Goal: Task Accomplishment & Management: Use online tool/utility

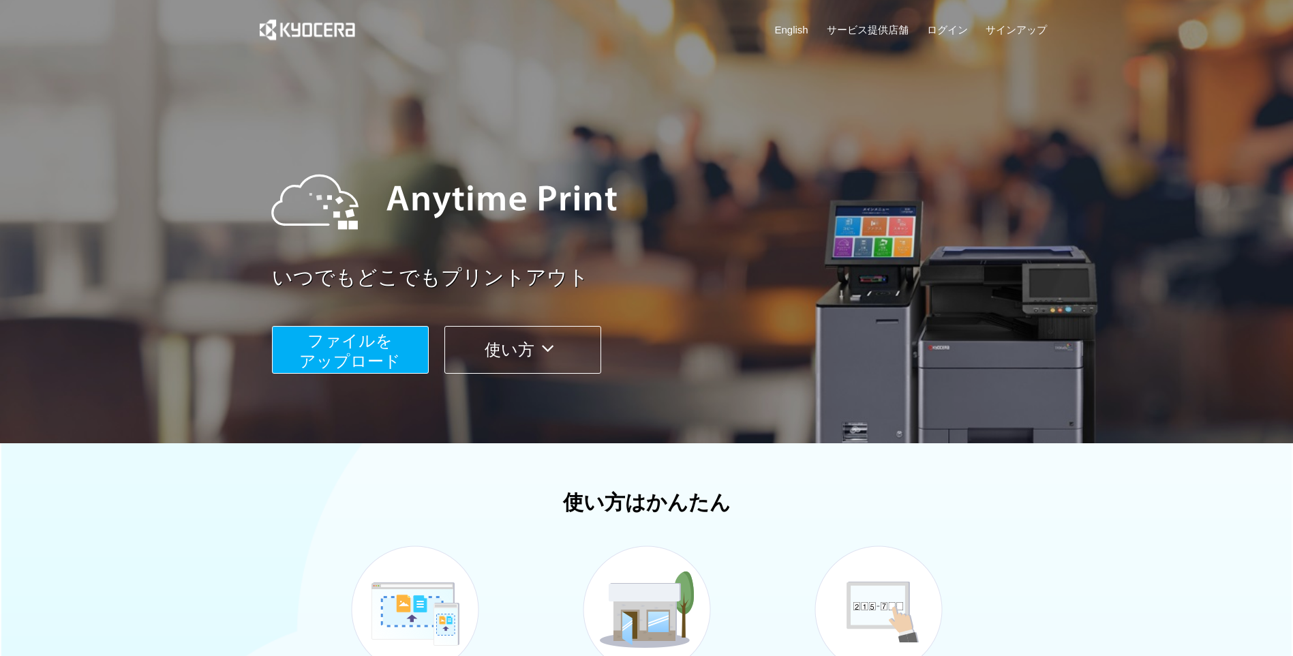
click at [394, 354] on span "ファイルを ​​アップロード" at bounding box center [350, 350] width 102 height 39
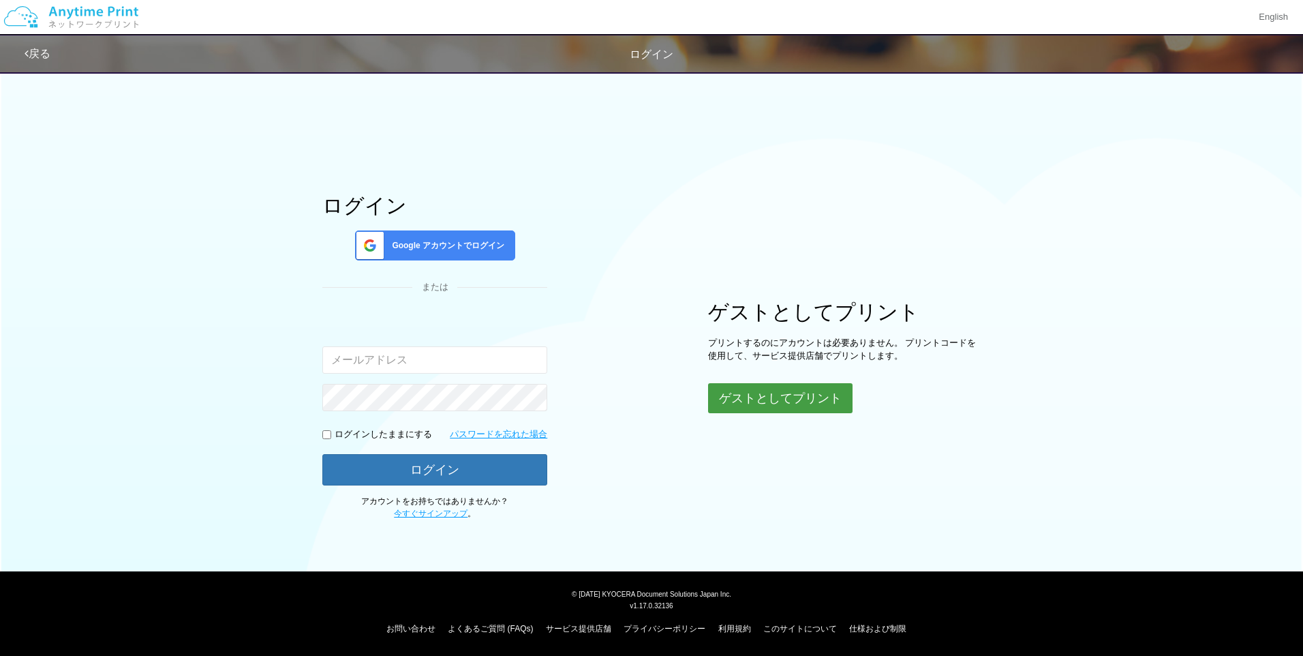
click at [785, 404] on button "ゲストとしてプリント" at bounding box center [780, 398] width 145 height 30
click at [779, 395] on button "ゲストとしてプリント" at bounding box center [780, 398] width 145 height 30
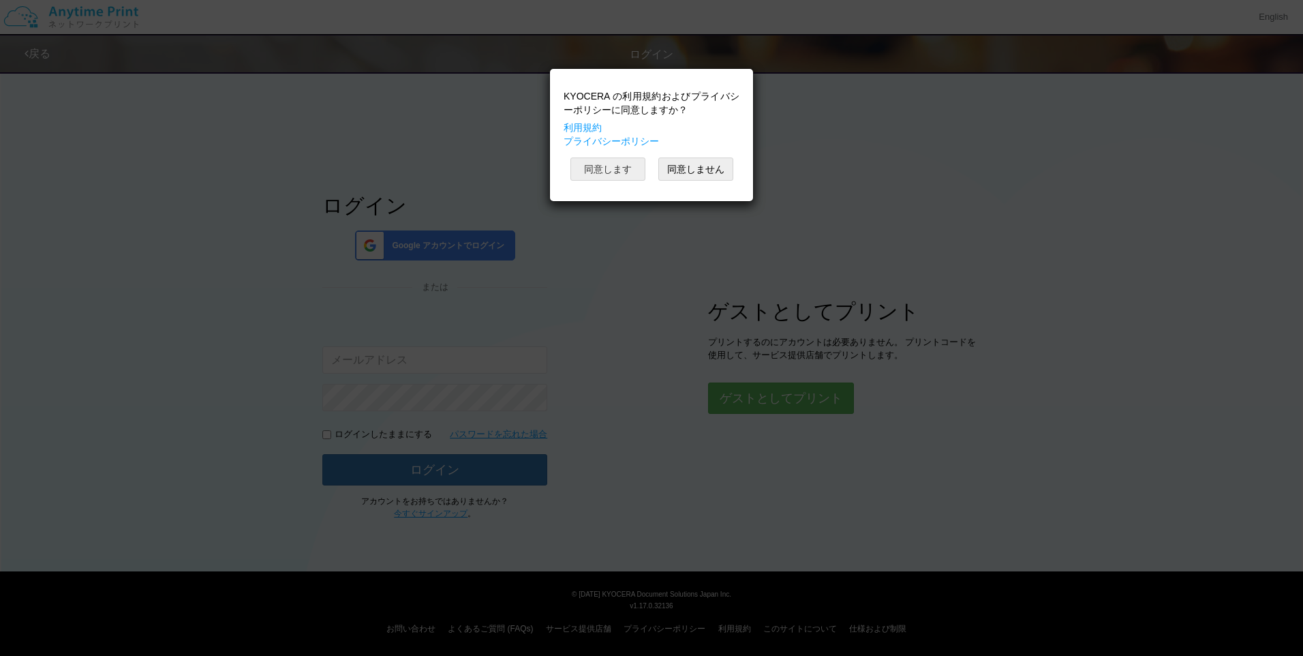
click at [626, 178] on button "同意します" at bounding box center [608, 168] width 75 height 23
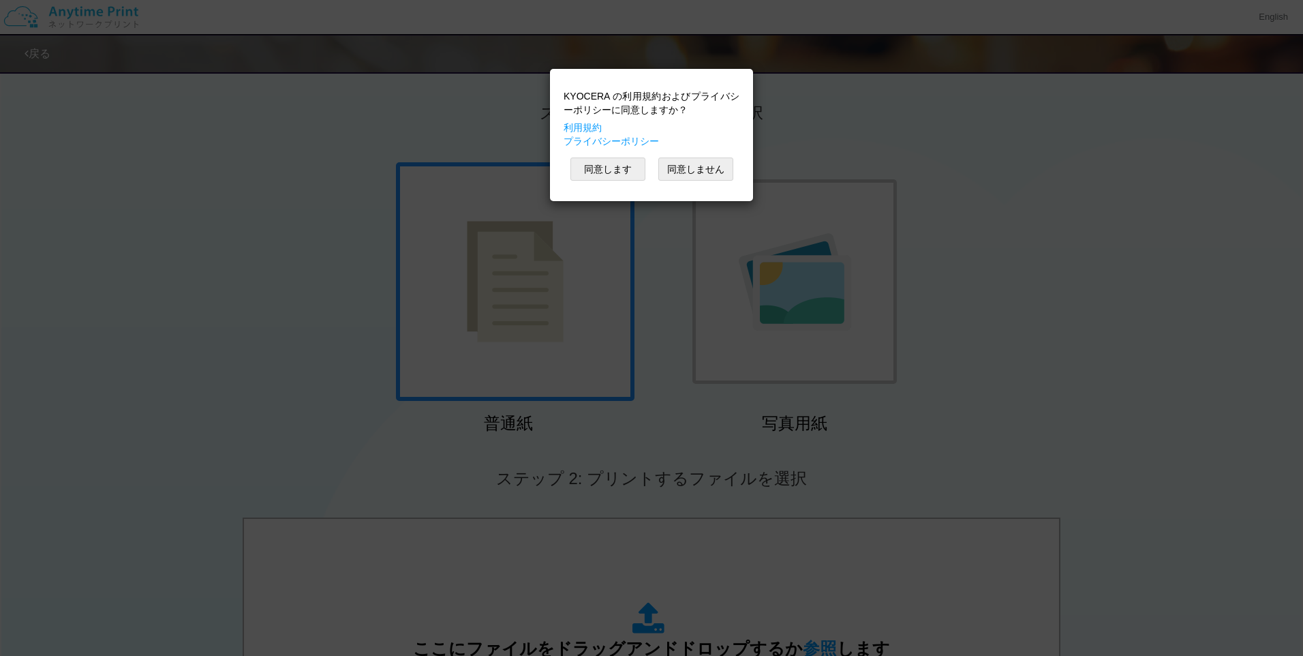
click at [468, 308] on div "KYOCERA の利用規約およびプライバシーポリシーに同意しますか？ 利用規約 プライバシーポリシー 同意します 同意しません" at bounding box center [651, 328] width 1303 height 656
click at [1168, 451] on div "KYOCERA の利用規約およびプライバシーポリシーに同意しますか？ 利用規約 プライバシーポリシー 同意します 同意しません" at bounding box center [651, 328] width 1303 height 656
click at [594, 166] on button "同意します" at bounding box center [608, 168] width 75 height 23
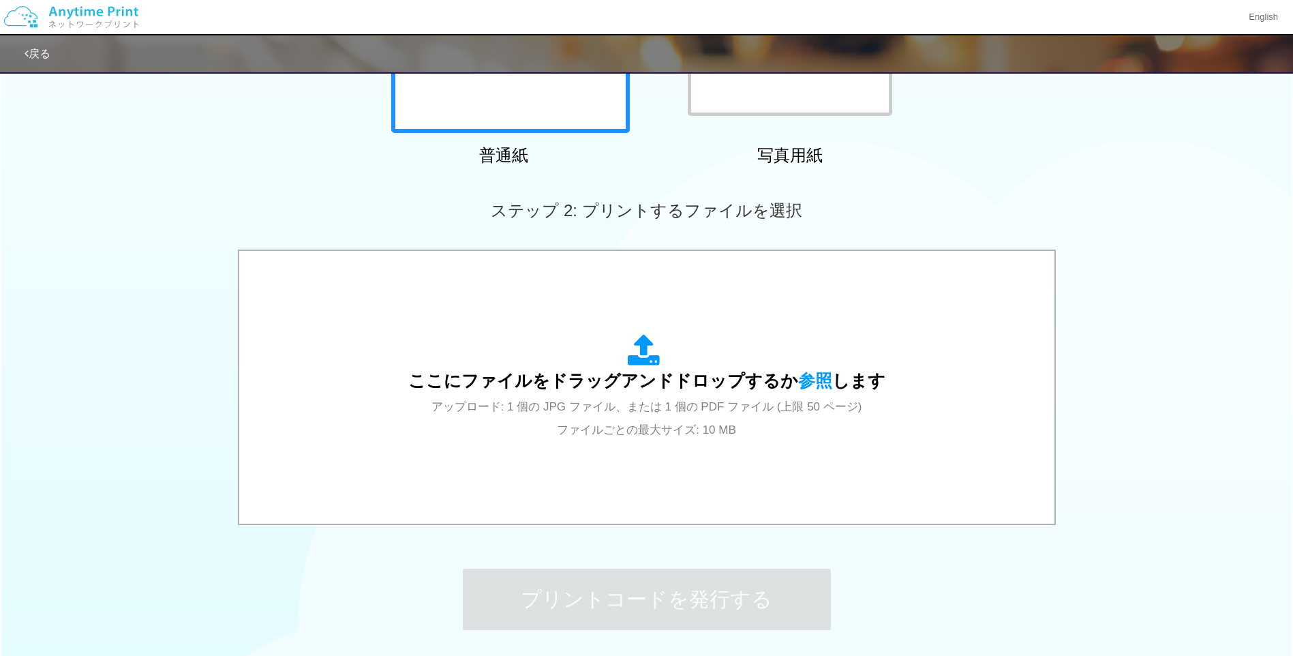
scroll to position [273, 0]
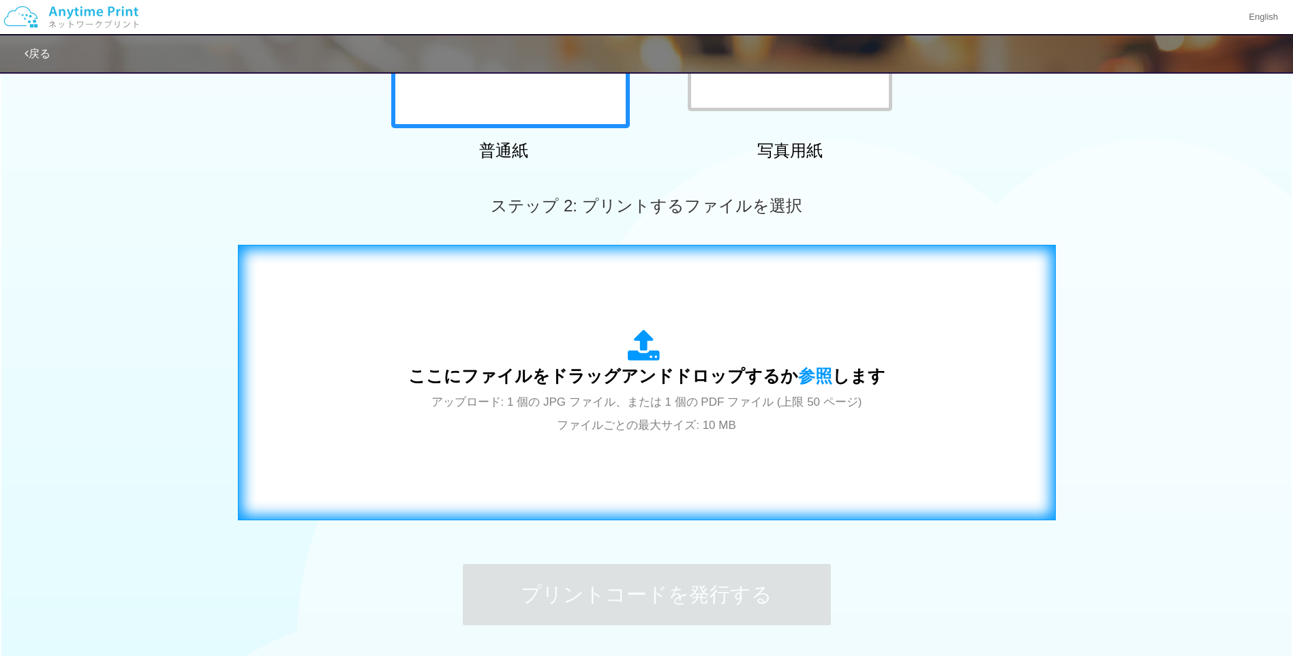
click at [515, 403] on span "アップロード: 1 個の JPG ファイル、または 1 個の PDF ファイル (上限 50 ページ) ファイルごとの最大サイズ: 10 MB" at bounding box center [647, 413] width 431 height 36
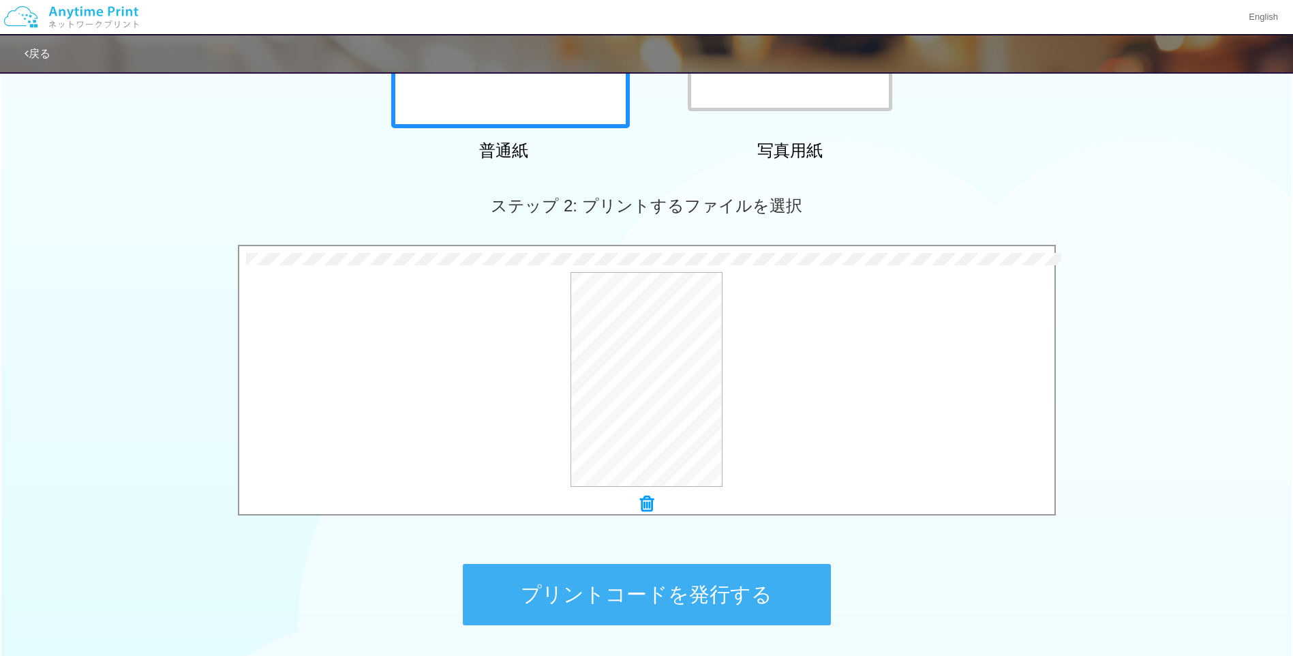
click at [650, 597] on button "プリントコードを発行する" at bounding box center [647, 594] width 368 height 61
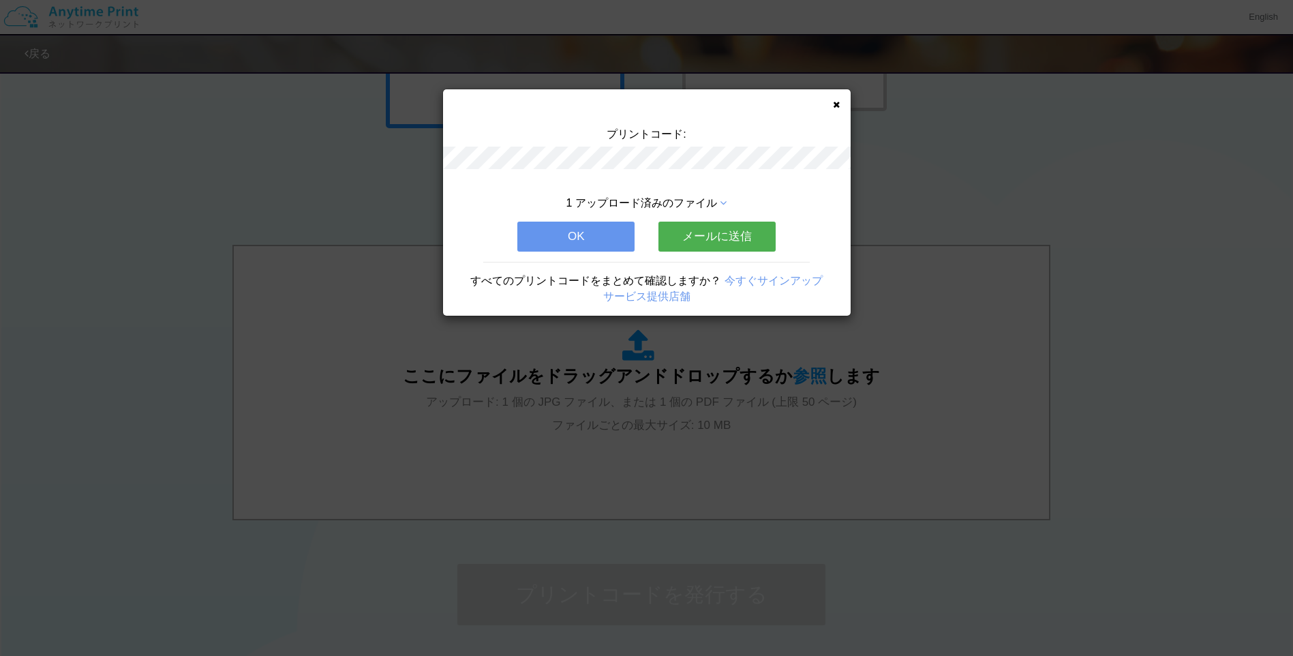
scroll to position [0, 0]
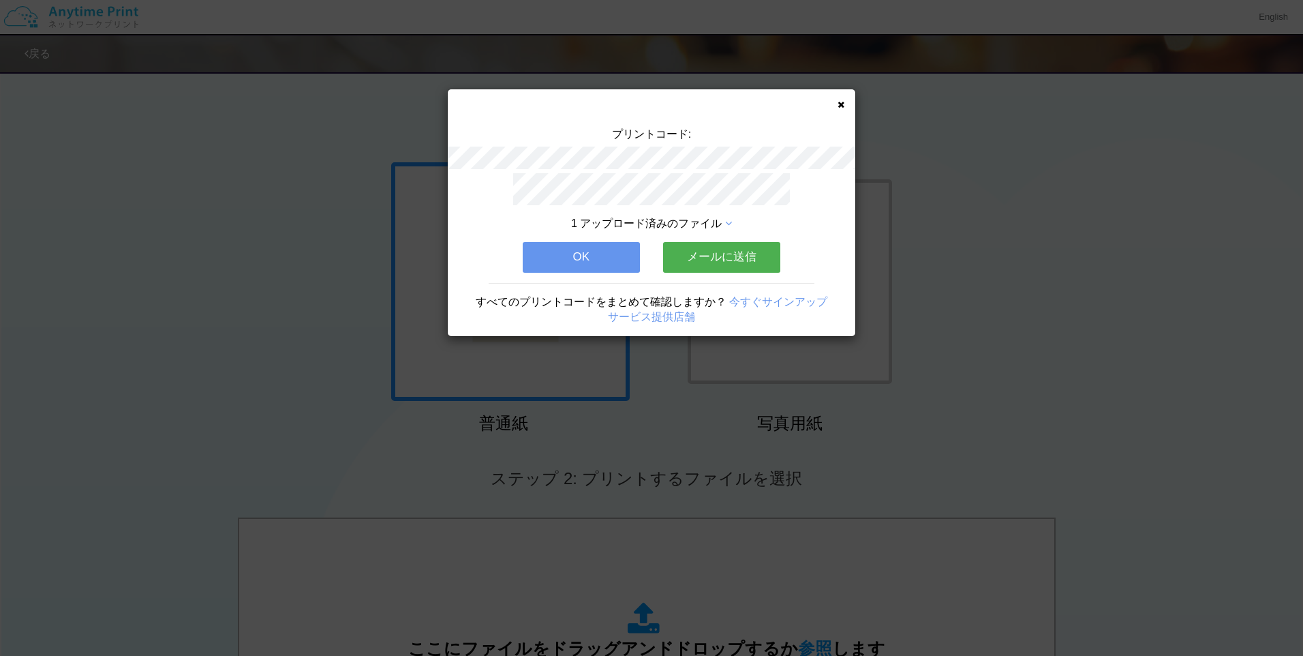
click at [588, 252] on button "OK" at bounding box center [581, 257] width 117 height 30
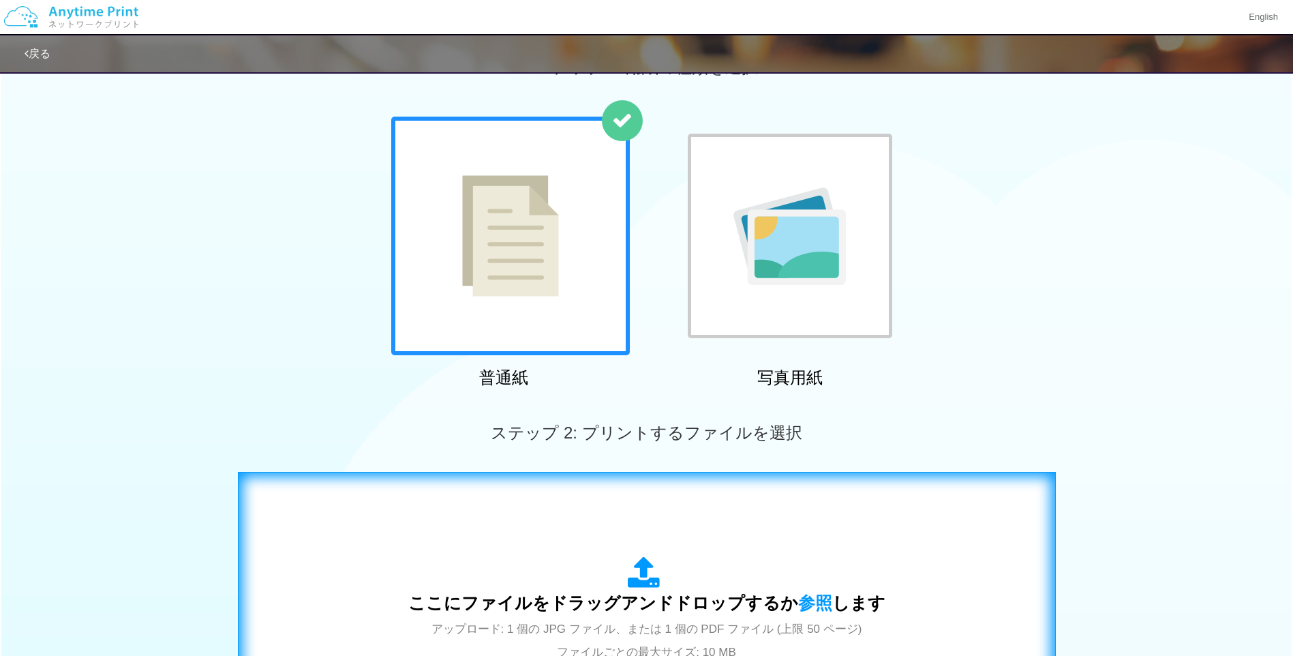
scroll to position [68, 0]
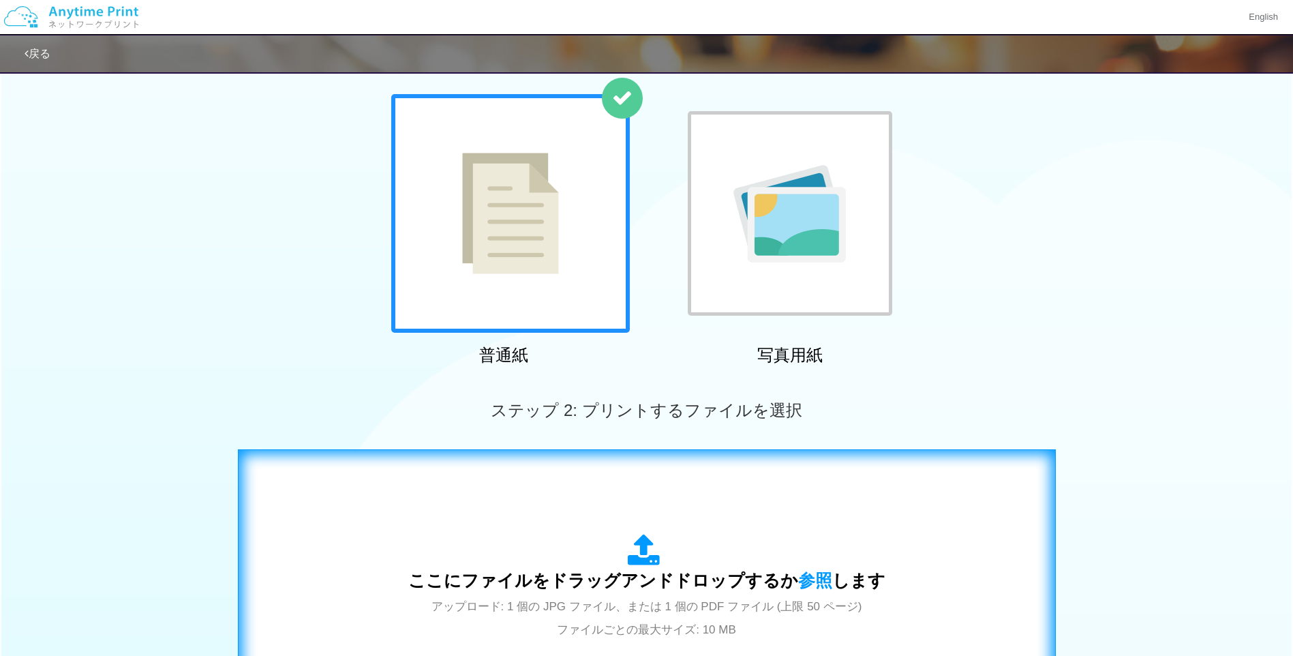
click at [680, 524] on div "ここにファイルをドラッグアンドドロップするか 参照 します アップロード: 1 個の JPG ファイル、または 1 個の PDF ファイル (上限 50 ペー…" at bounding box center [646, 587] width 789 height 247
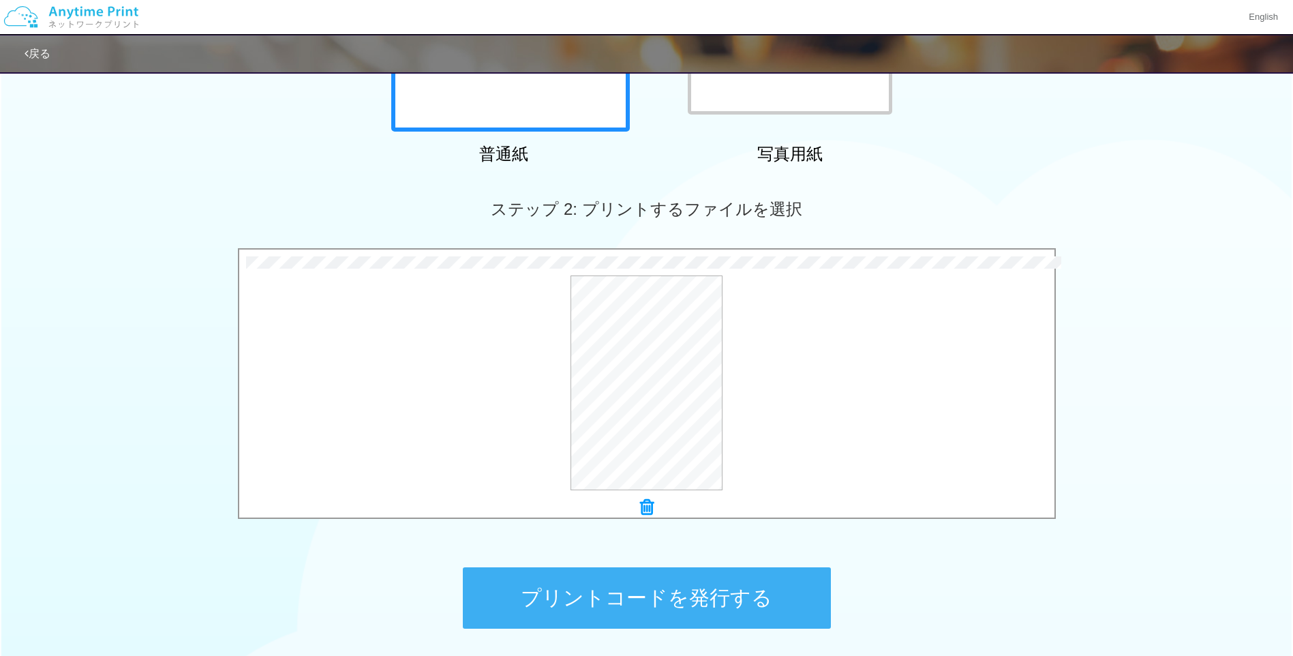
scroll to position [273, 0]
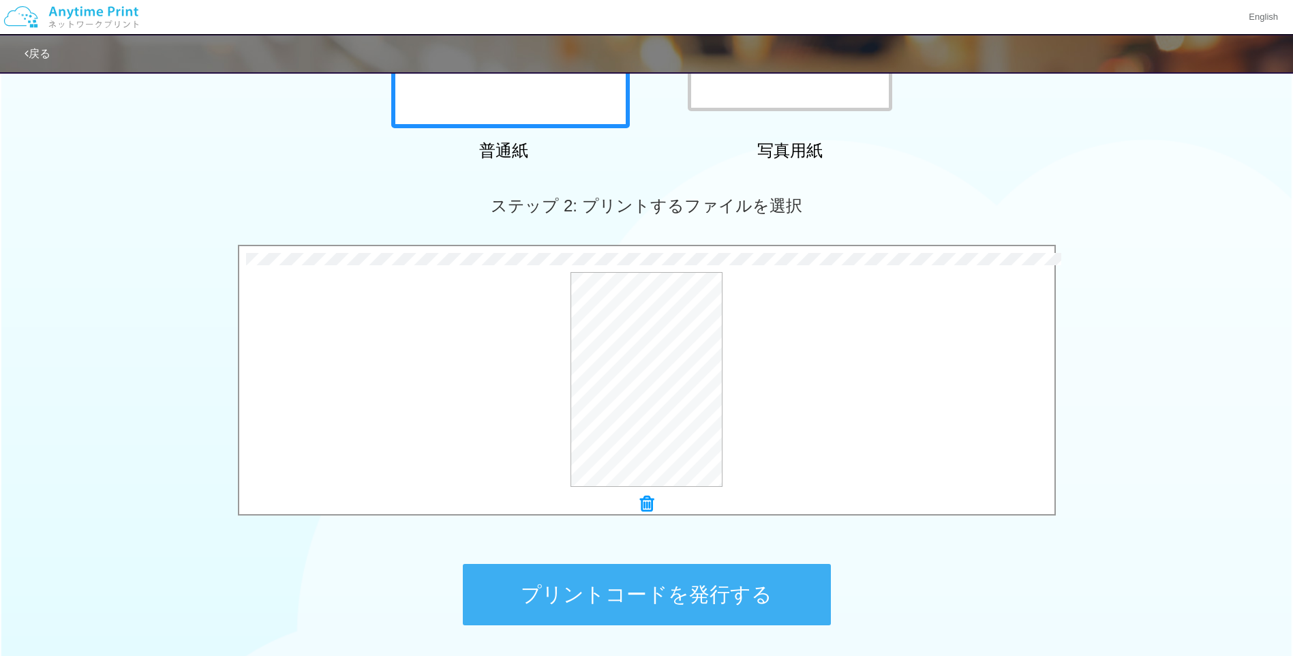
click at [689, 584] on button "プリントコードを発行する" at bounding box center [647, 594] width 368 height 61
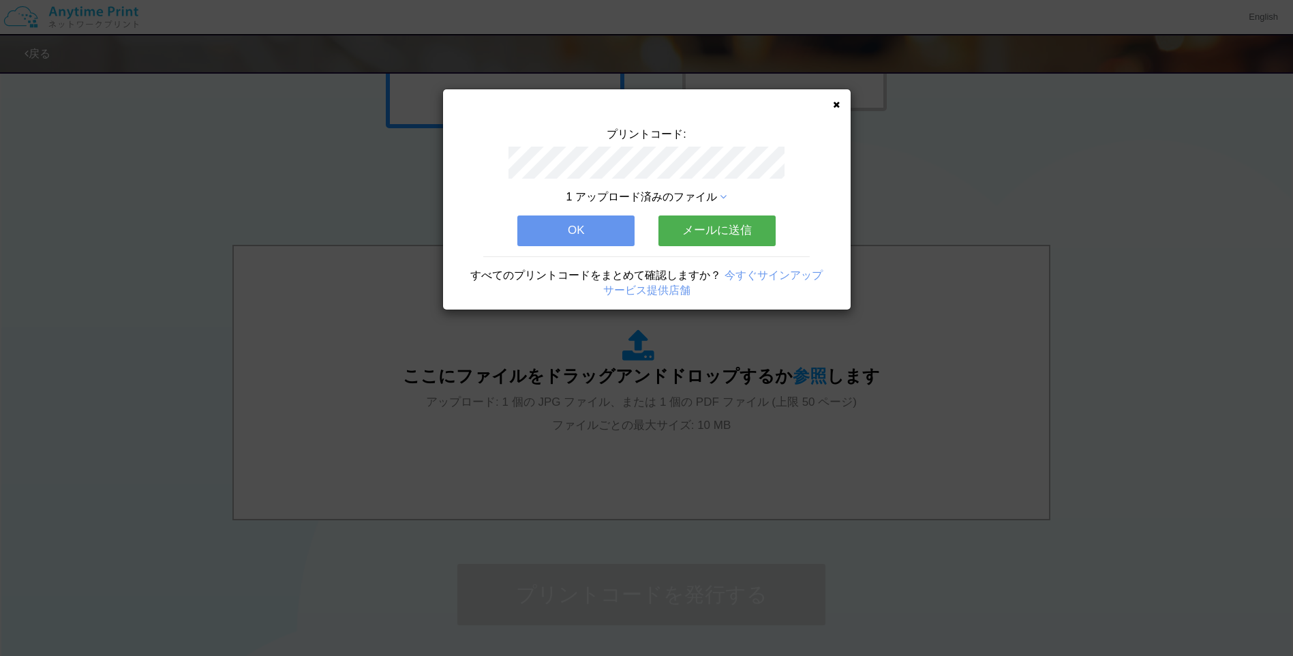
scroll to position [0, 0]
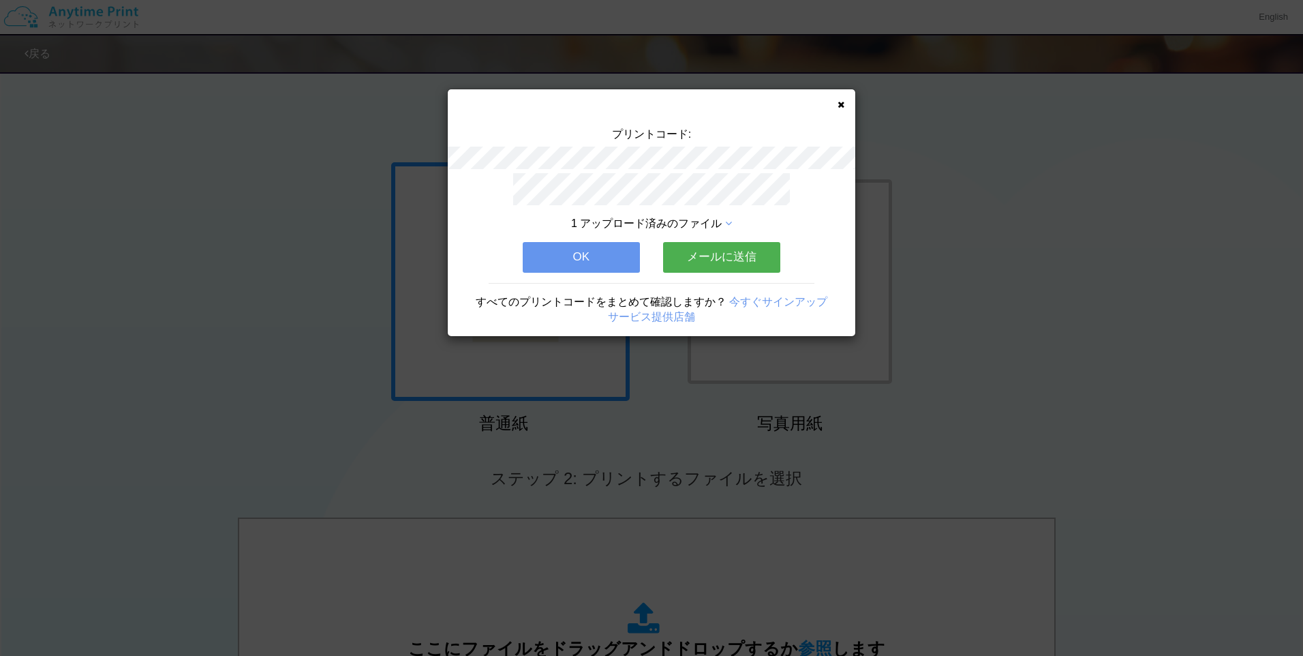
click at [588, 244] on button "OK" at bounding box center [581, 257] width 117 height 30
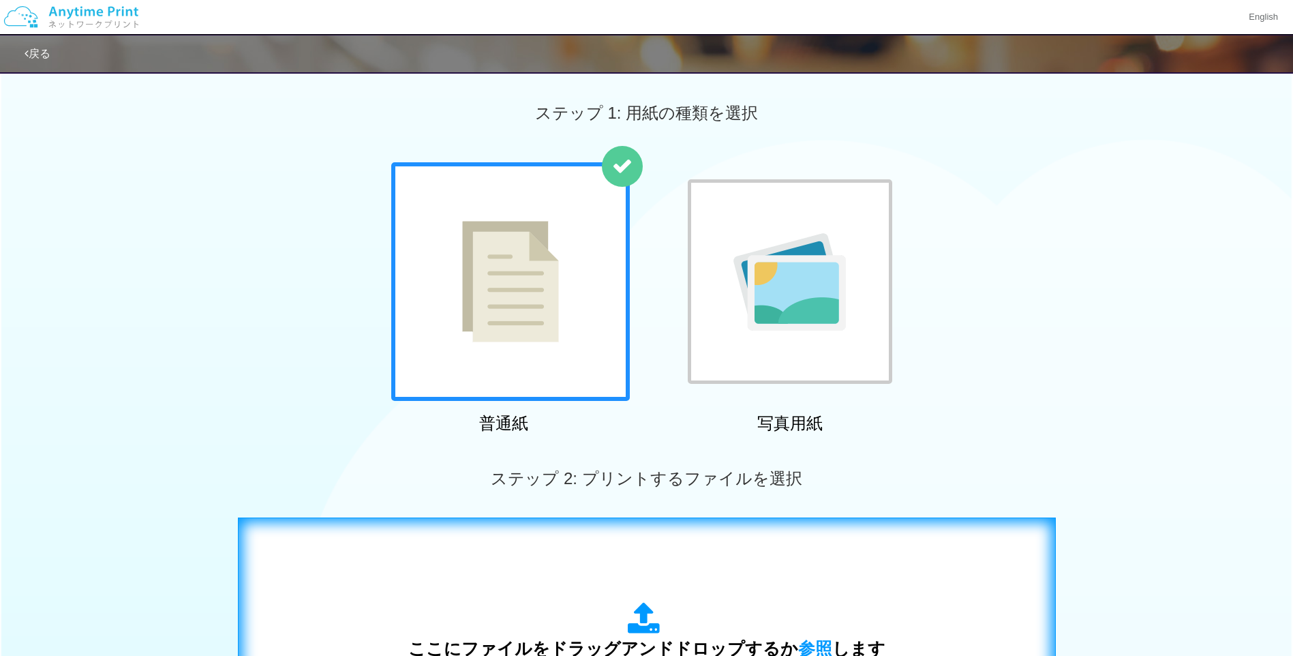
click at [708, 576] on div "ここにファイルをドラッグアンドドロップするか 参照 します アップロード: 1 個の JPG ファイル、または 1 個の PDF ファイル (上限 50 ペー…" at bounding box center [646, 655] width 789 height 247
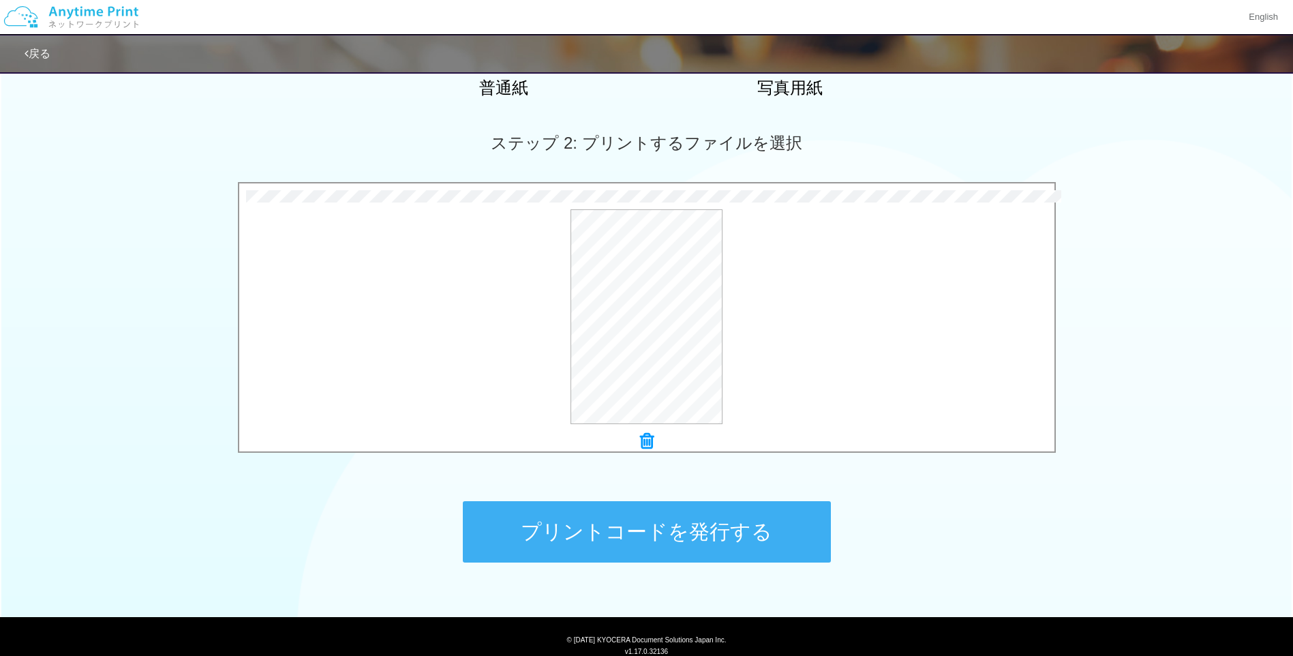
scroll to position [341, 0]
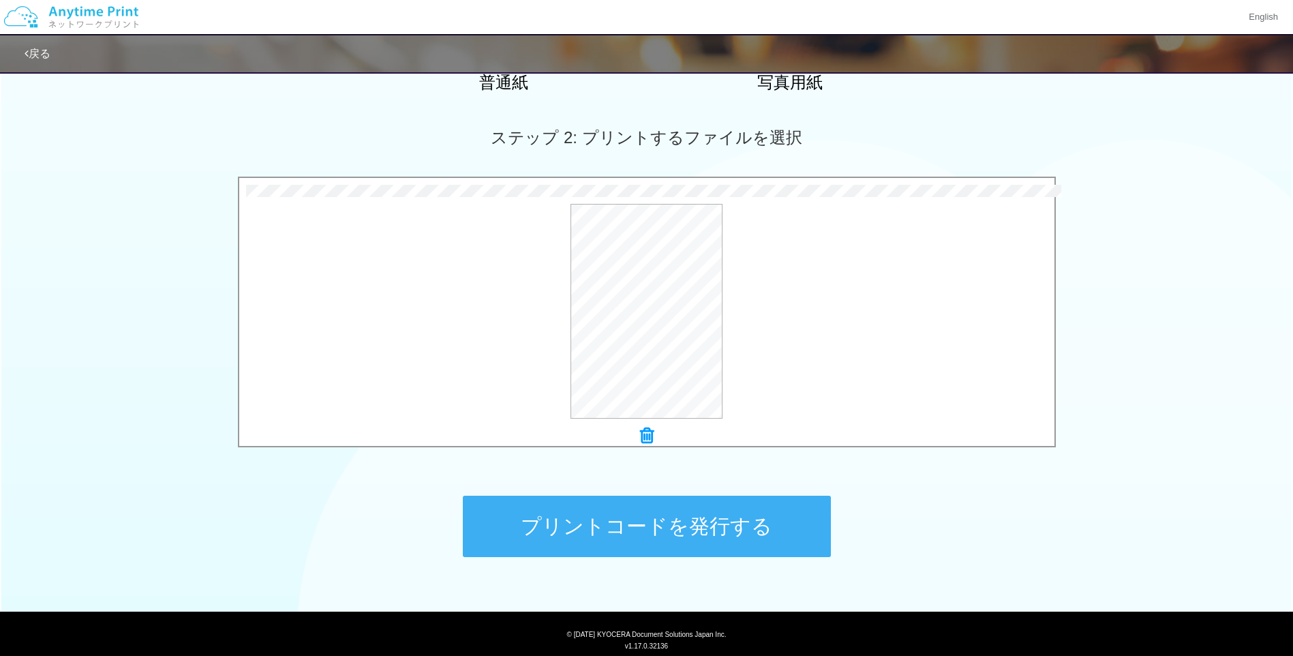
click at [682, 537] on button "プリントコードを発行する" at bounding box center [647, 526] width 368 height 61
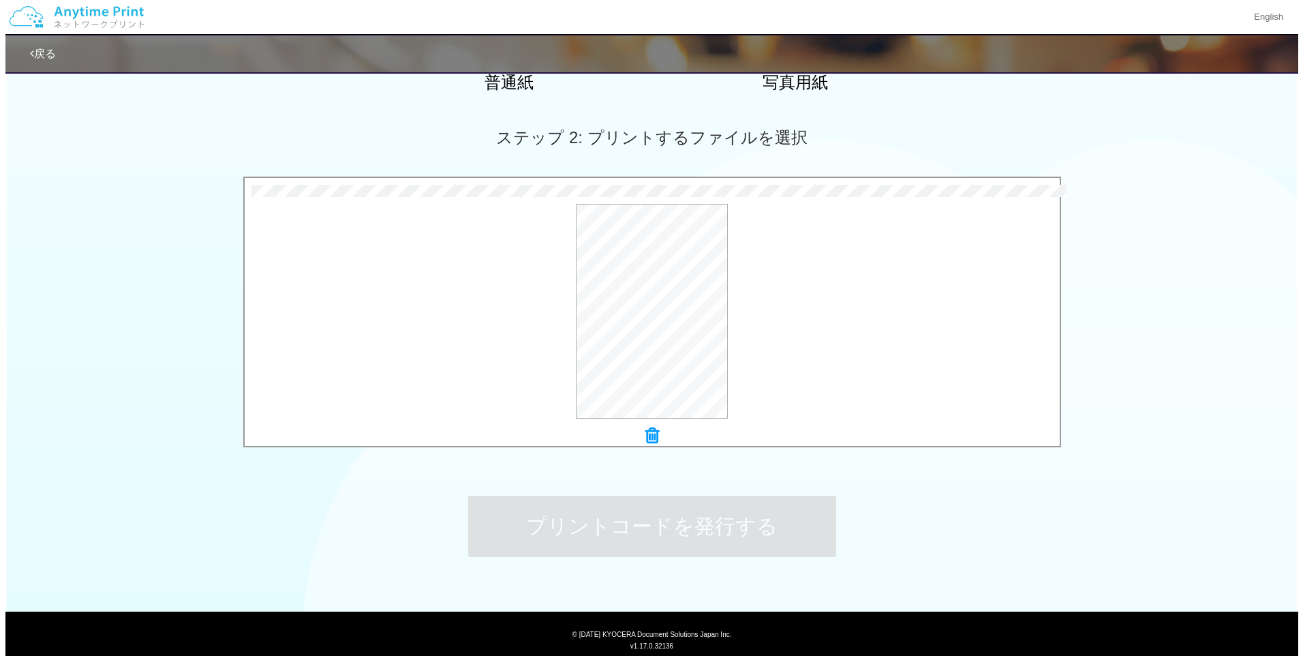
scroll to position [0, 0]
